Goal: Task Accomplishment & Management: Complete application form

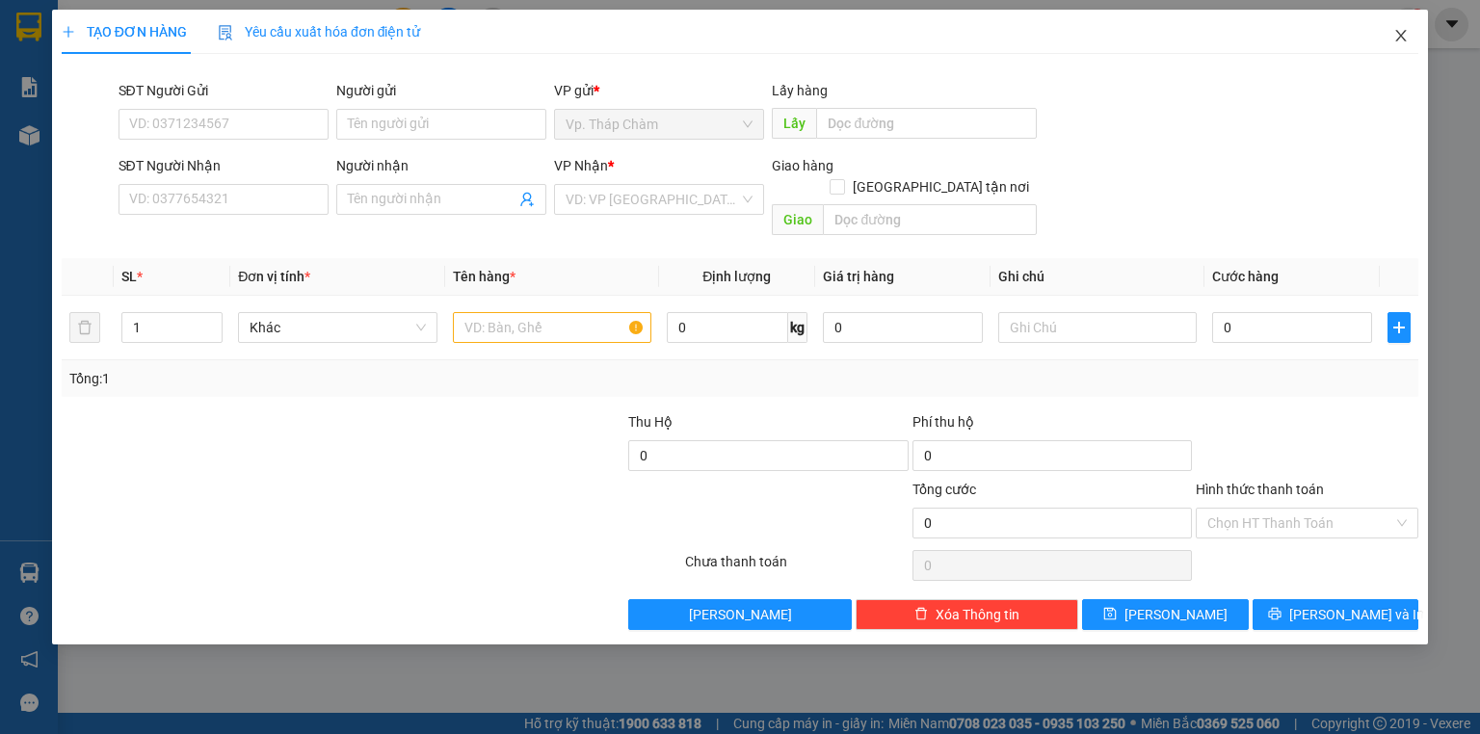
click at [1410, 35] on span "Close" at bounding box center [1401, 37] width 54 height 54
click at [209, 188] on input "SĐT Người Nhận" at bounding box center [223, 199] width 210 height 31
type input "0906760590"
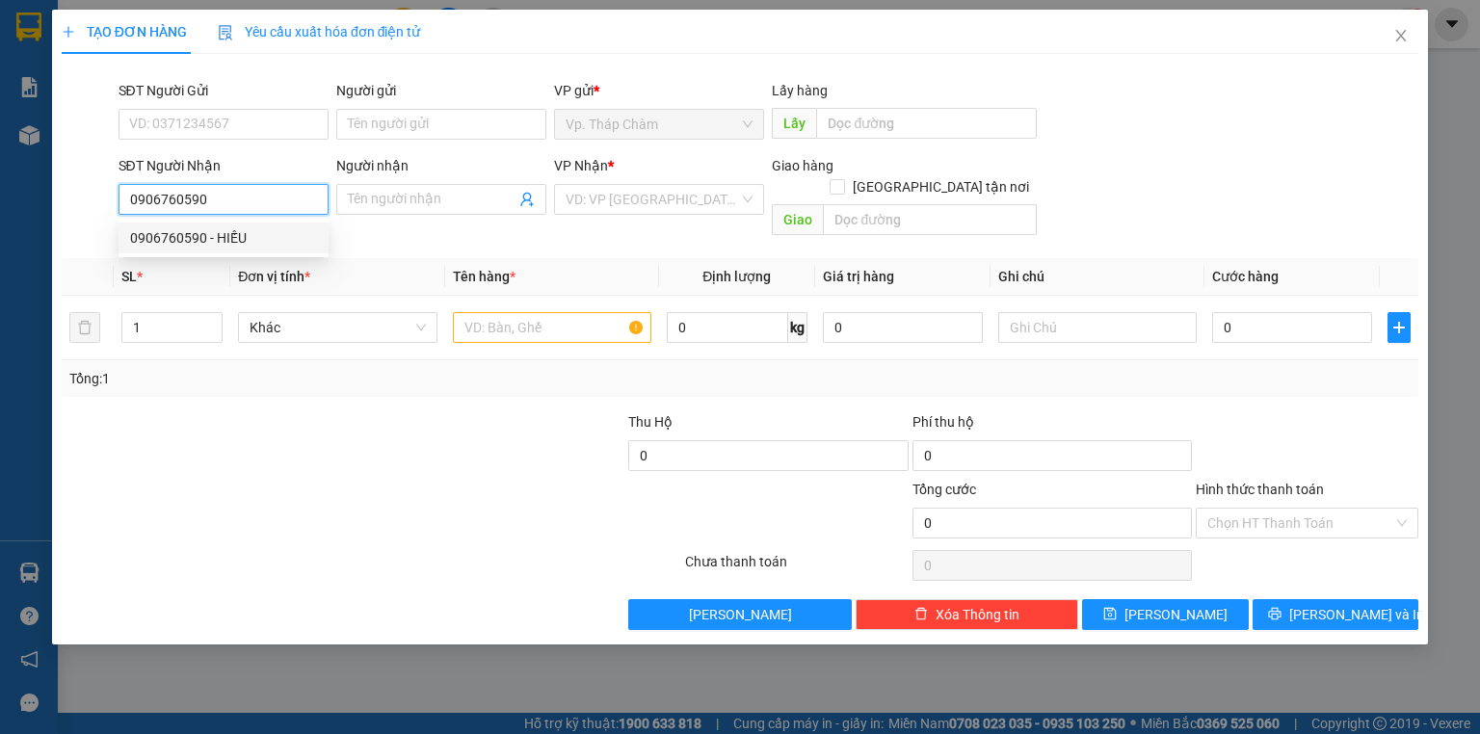
drag, startPoint x: 230, startPoint y: 235, endPoint x: 256, endPoint y: 223, distance: 28.9
click at [231, 235] on div "0906760590 - HIẾU" at bounding box center [223, 237] width 187 height 21
type input "HIẾU"
type input "40.000"
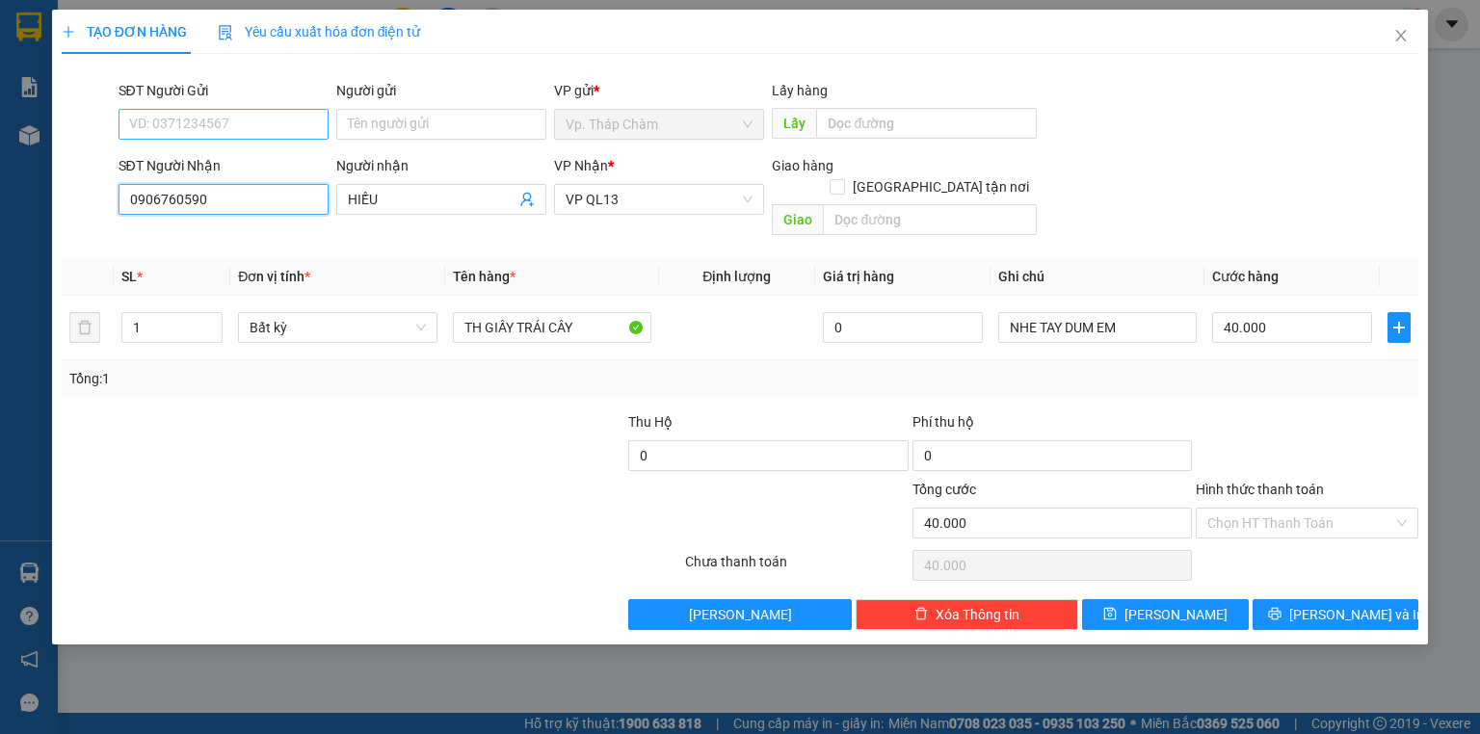
type input "0906760590"
click at [240, 122] on input "SĐT Người Gửi" at bounding box center [223, 124] width 210 height 31
click at [266, 158] on div "0918377947 - [PERSON_NAME]" at bounding box center [225, 162] width 190 height 21
type input "0918377947"
type input "CHÚ XINH"
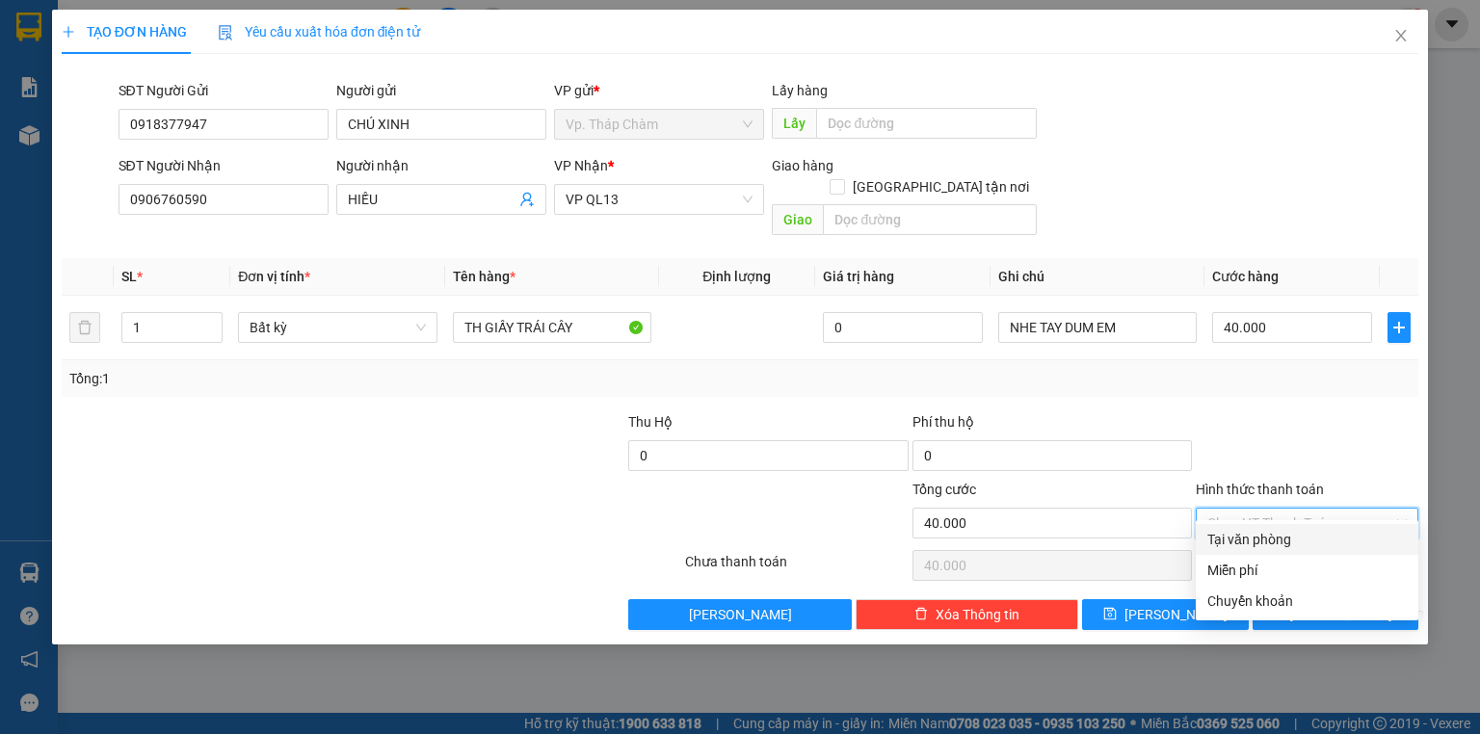
click at [1314, 509] on input "Hình thức thanh toán" at bounding box center [1300, 523] width 186 height 29
click at [1302, 537] on div "Tại văn phòng" at bounding box center [1306, 539] width 199 height 21
type input "0"
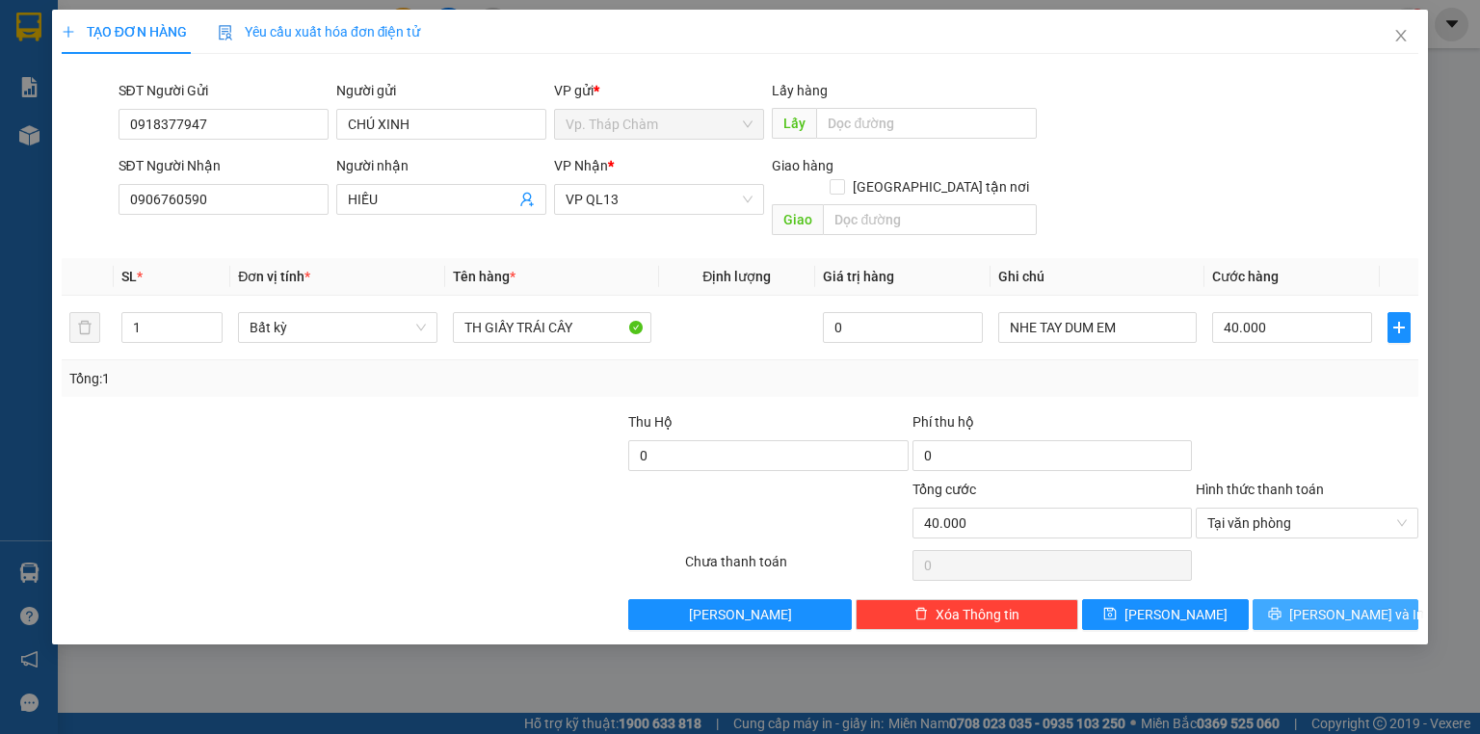
click at [1327, 604] on span "[PERSON_NAME] và In" at bounding box center [1356, 614] width 135 height 21
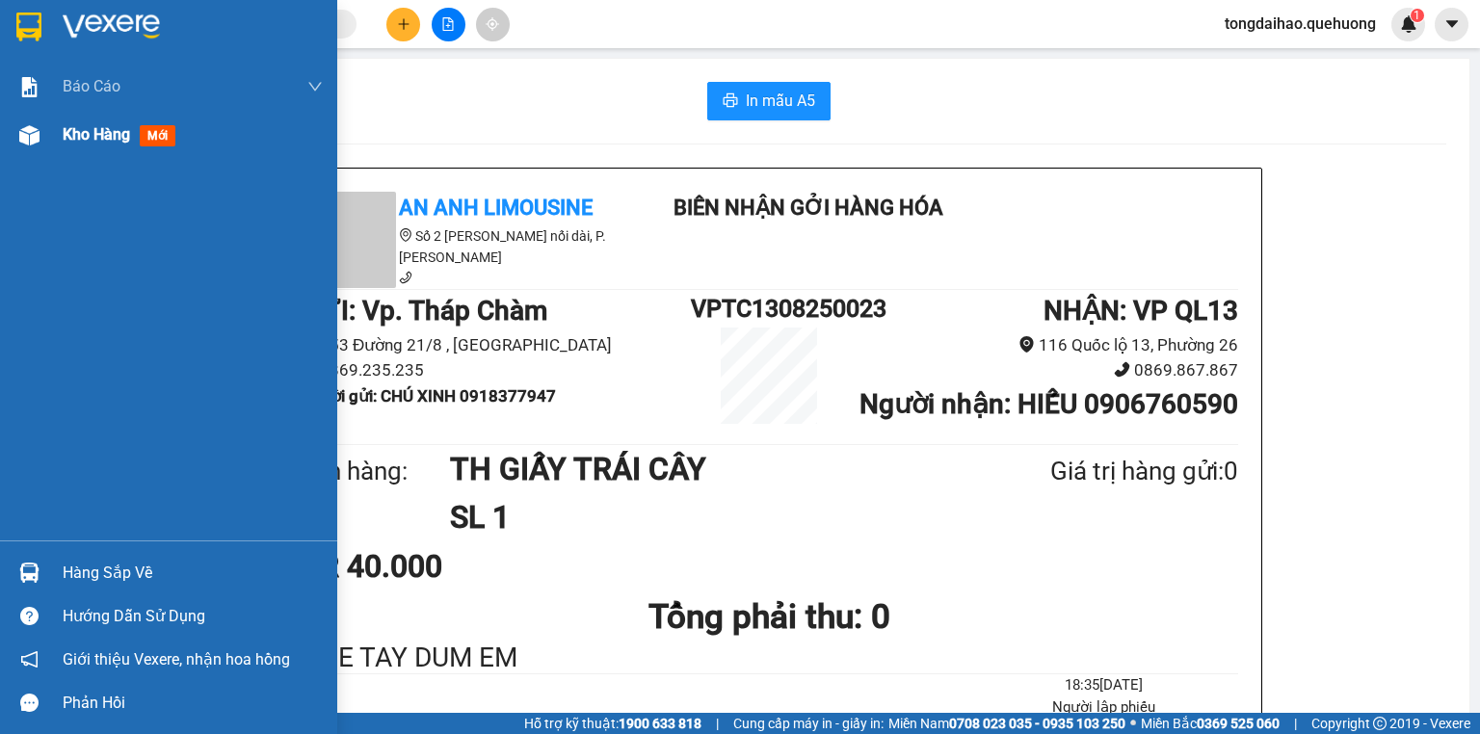
click at [83, 144] on span "Kho hàng" at bounding box center [96, 134] width 67 height 18
